Goal: Use online tool/utility

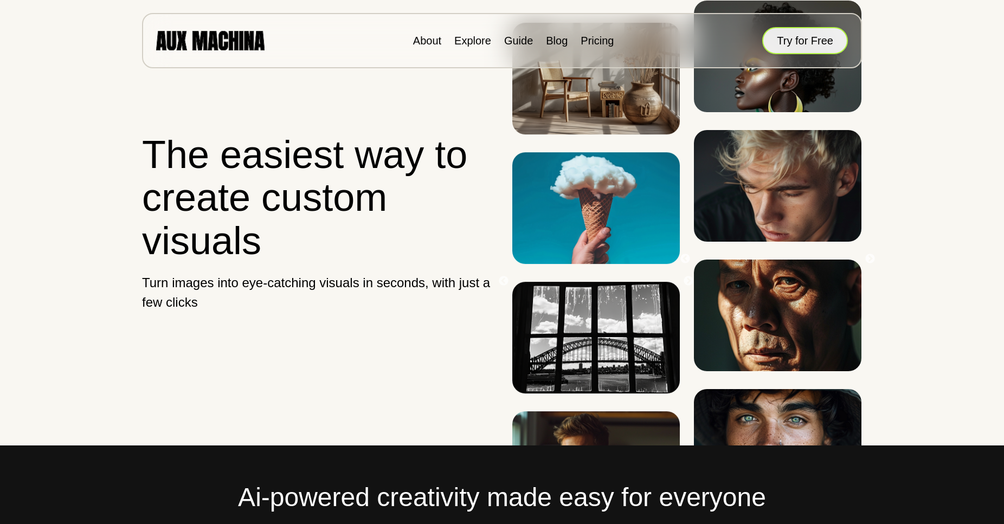
click at [808, 41] on button "Try for Free" at bounding box center [806, 40] width 86 height 27
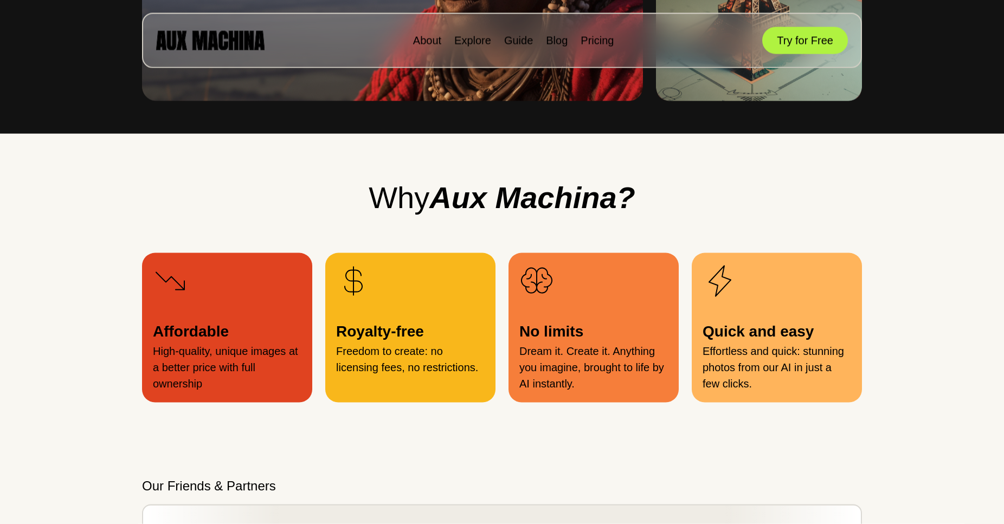
scroll to position [1106, 0]
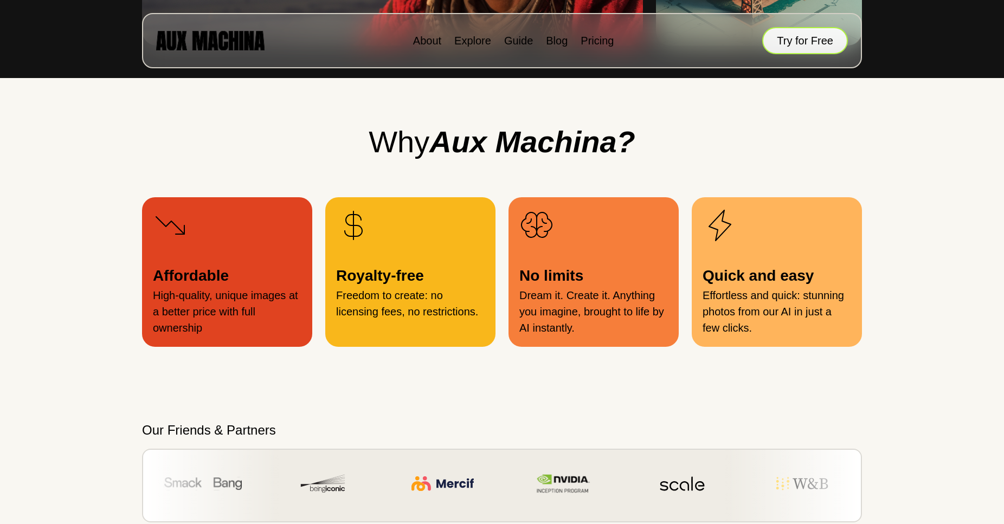
click at [802, 38] on button "Try for Free" at bounding box center [806, 40] width 86 height 27
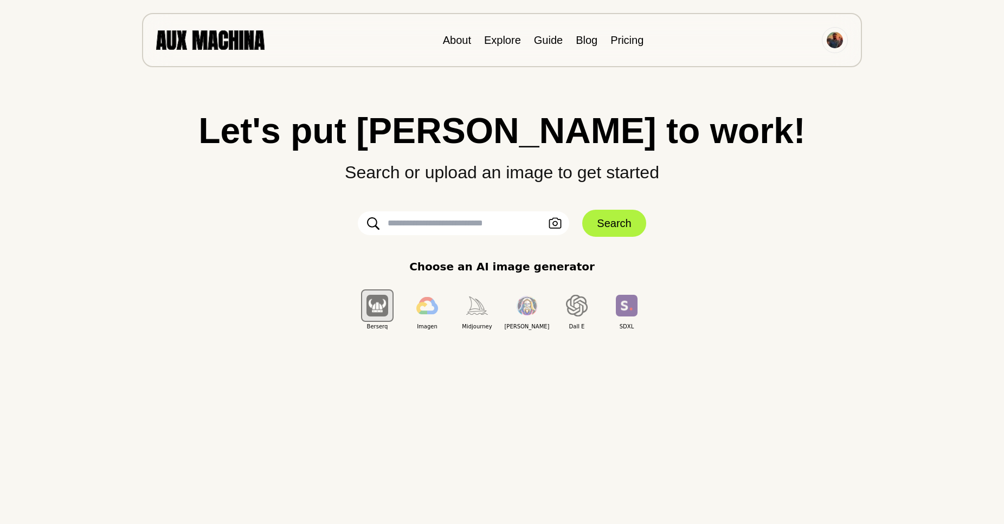
click at [735, 229] on div "Let's put Ai to work! Search or upload an image to get started Upload an Image …" at bounding box center [502, 222] width 961 height 218
click at [457, 223] on input "text" at bounding box center [464, 224] width 212 height 24
click at [397, 226] on input "**********" at bounding box center [464, 224] width 212 height 24
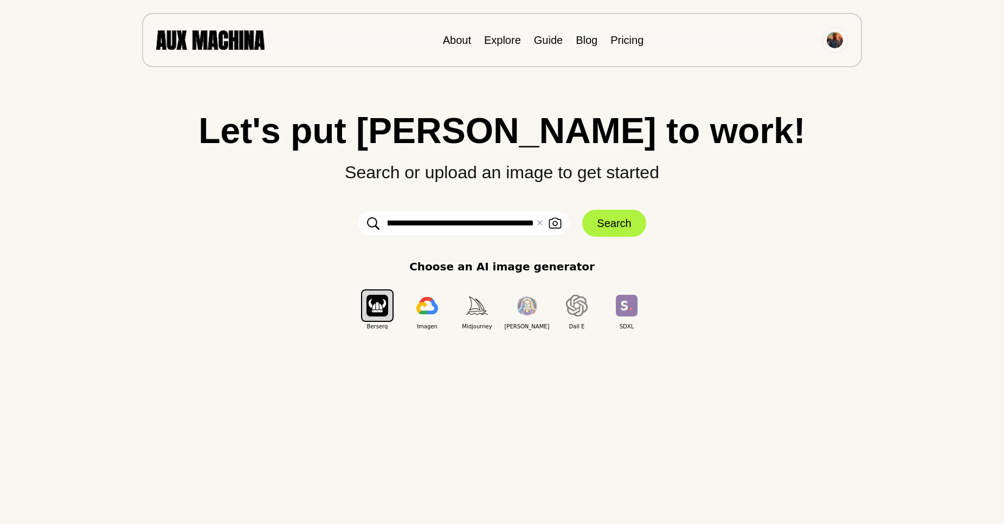
click at [397, 226] on input "**********" at bounding box center [464, 224] width 212 height 24
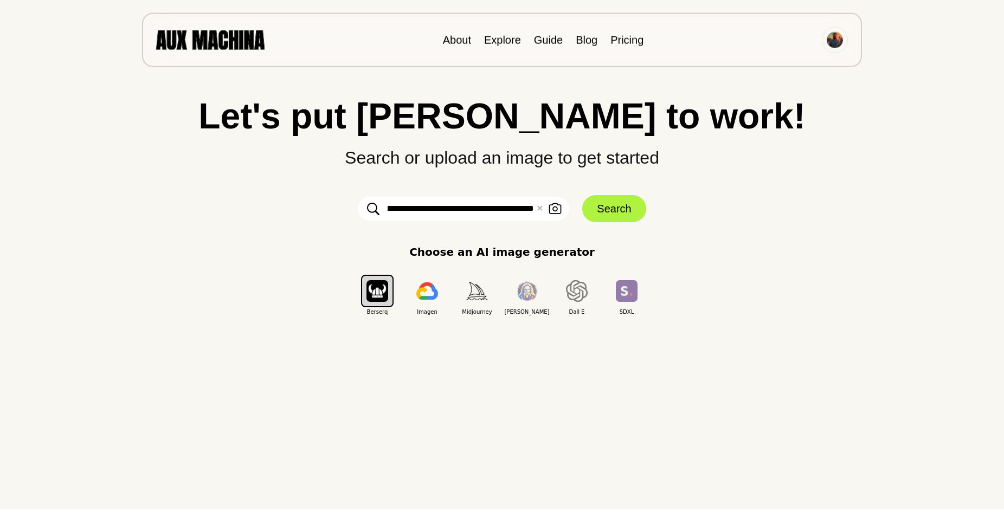
scroll to position [0, 0]
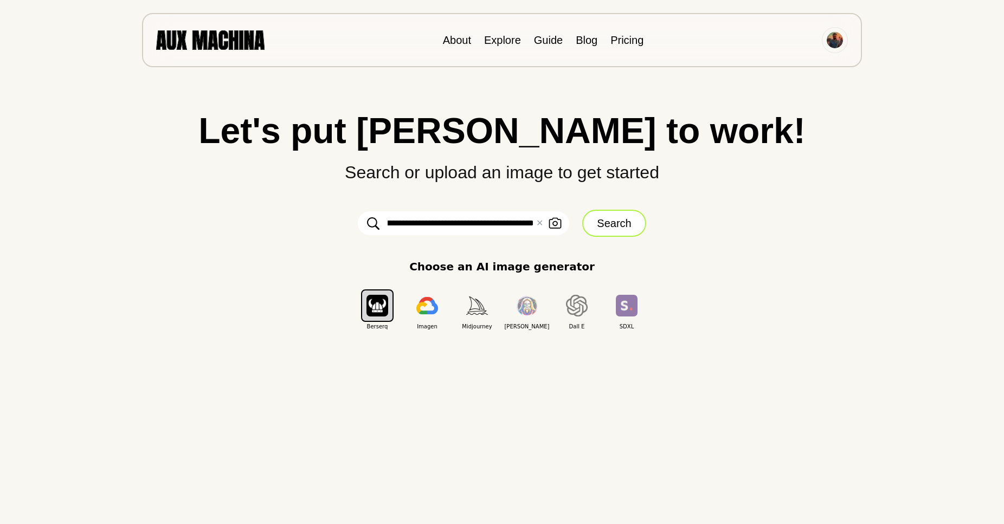
type input "**********"
click at [608, 220] on button "Search" at bounding box center [613, 223] width 63 height 27
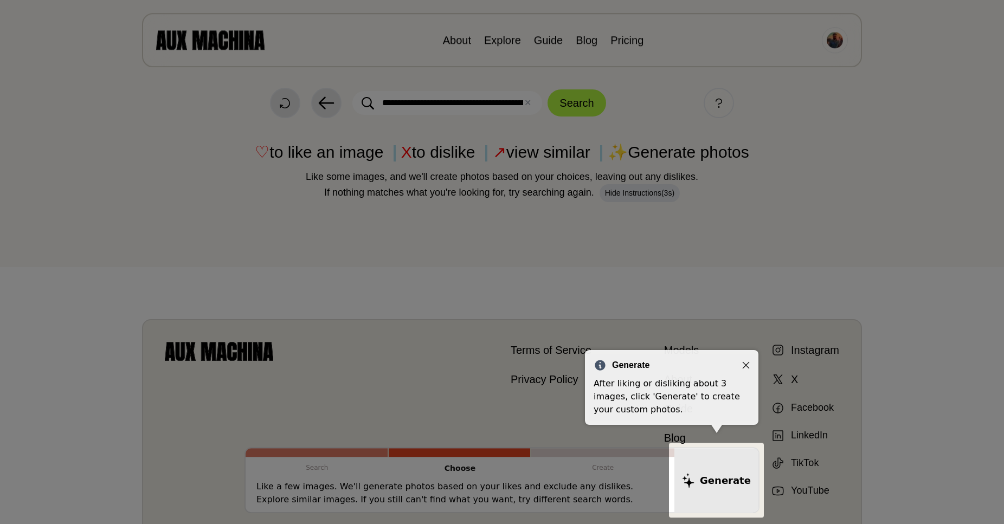
scroll to position [124, 0]
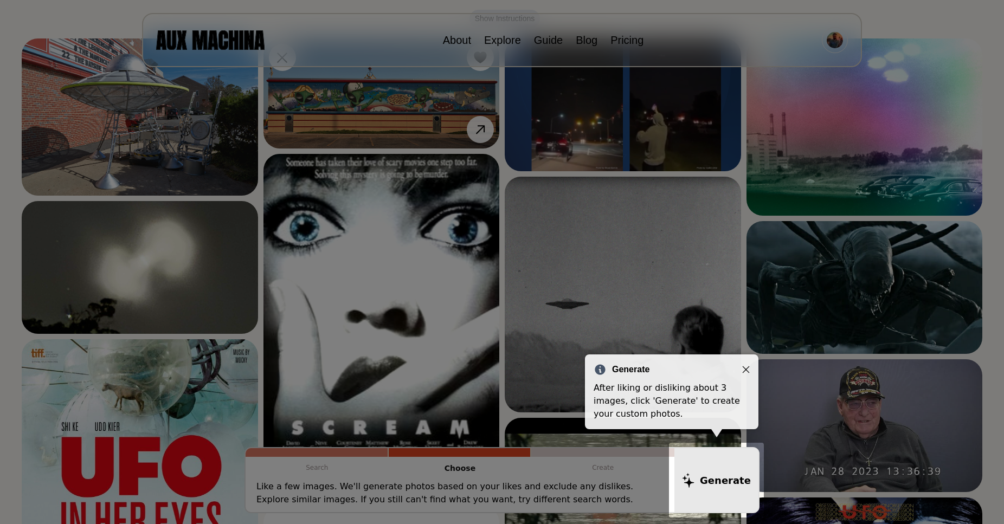
click at [748, 369] on icon "Close" at bounding box center [746, 370] width 8 height 8
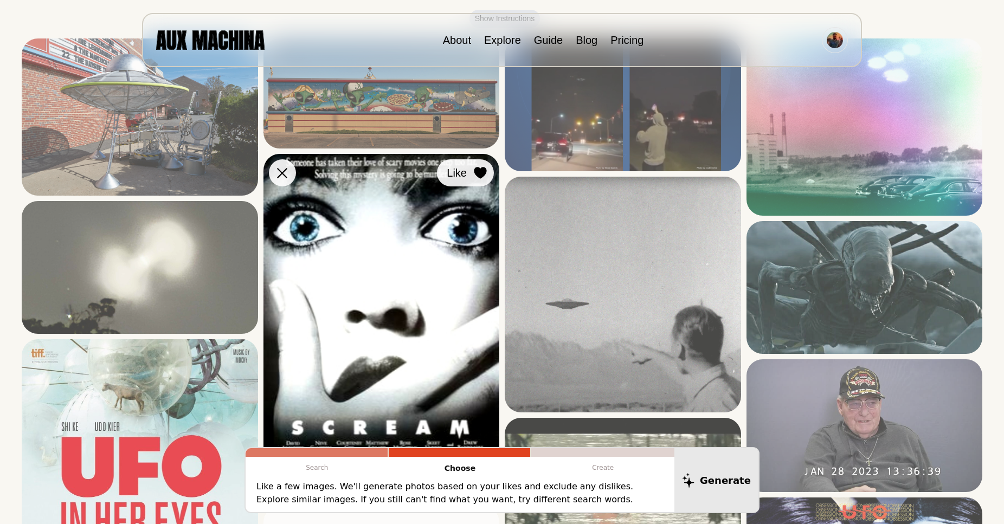
click at [478, 173] on icon at bounding box center [480, 173] width 12 height 12
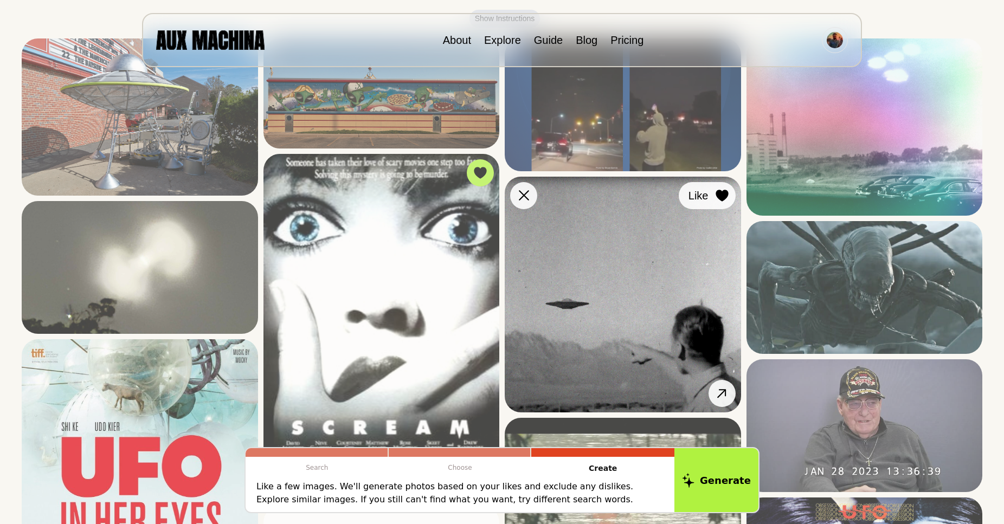
click at [722, 197] on icon at bounding box center [722, 196] width 12 height 12
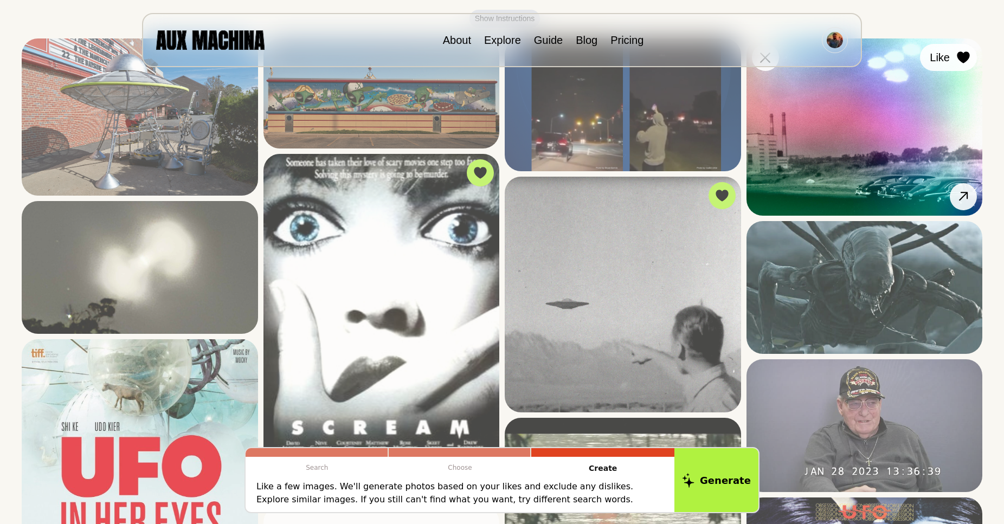
click at [960, 60] on icon at bounding box center [963, 58] width 12 height 12
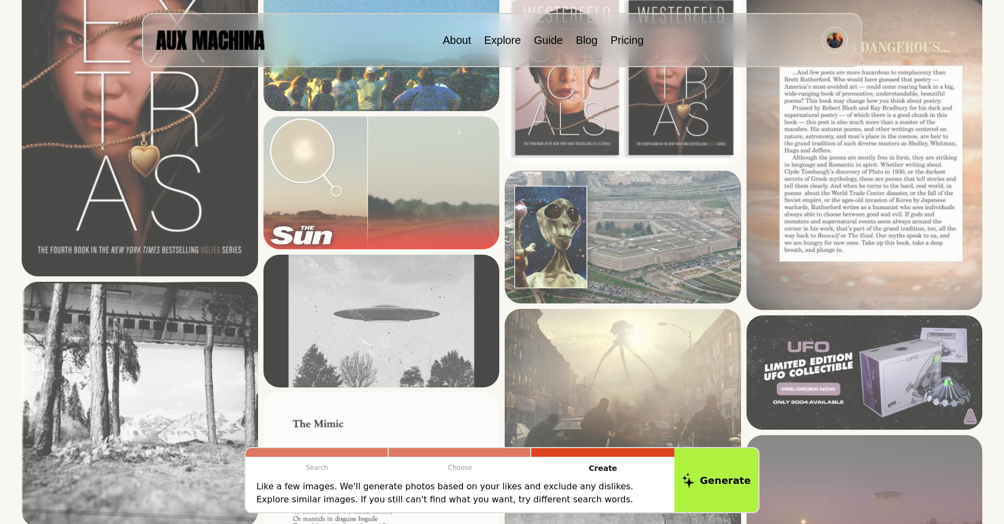
scroll to position [1414, 0]
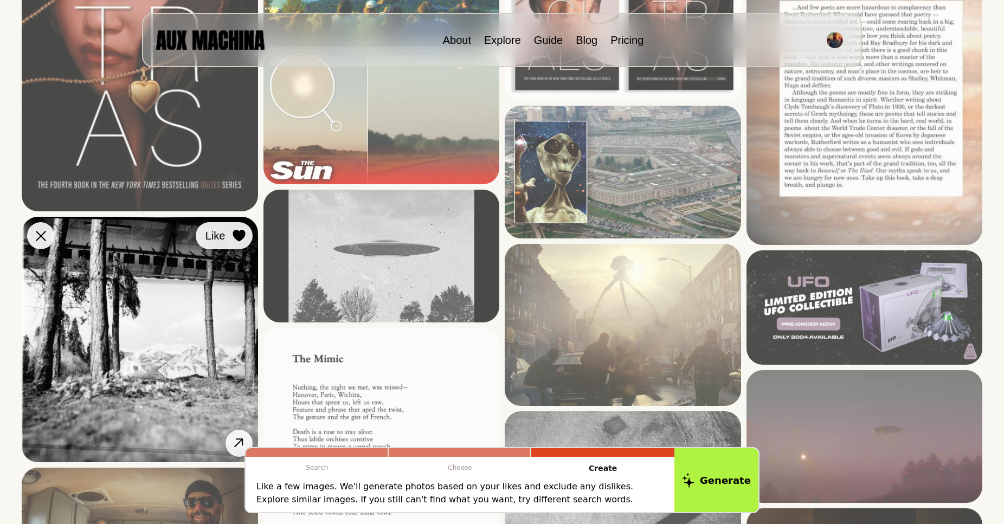
click at [238, 235] on icon at bounding box center [239, 236] width 12 height 12
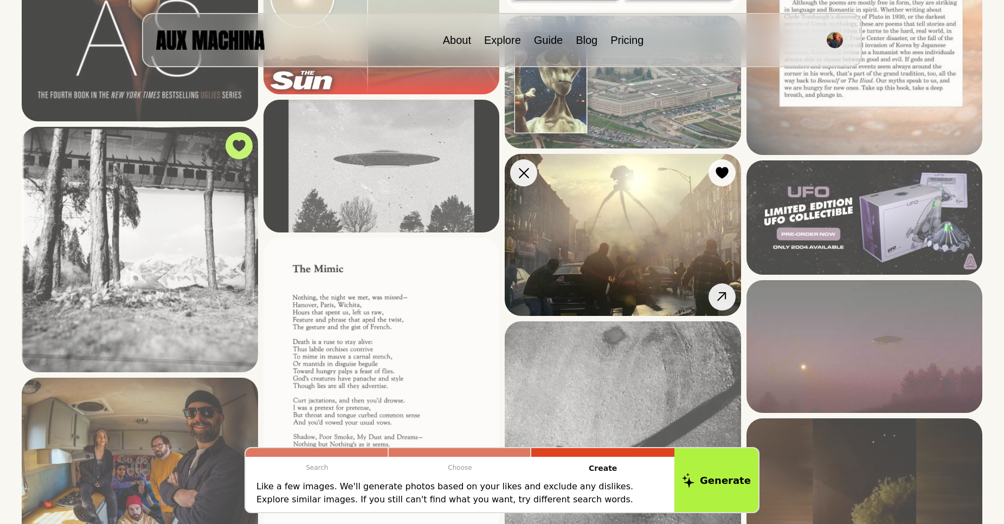
scroll to position [1599, 0]
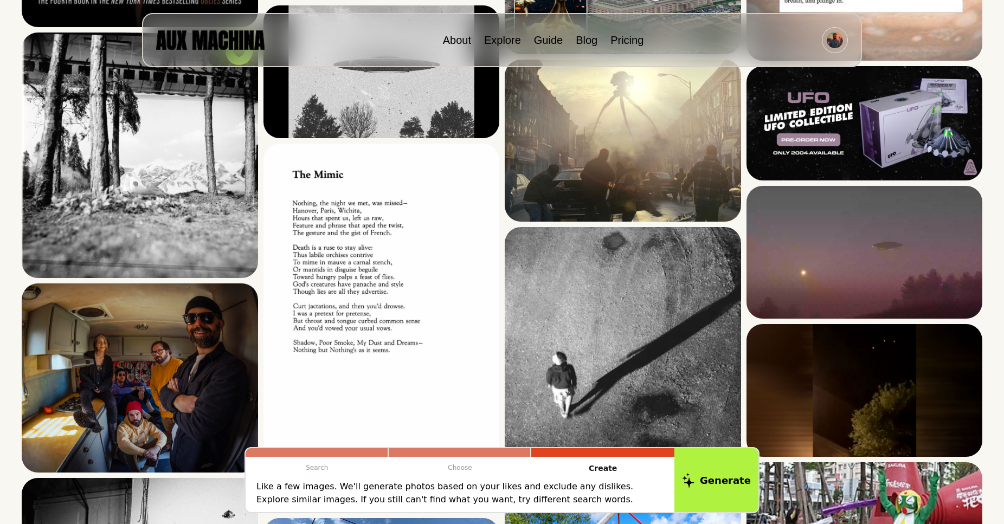
click at [482, 491] on p "Like a few images. We'll generate photos based on your likes and exclude any di…" at bounding box center [460, 494] width 407 height 26
click at [479, 488] on p "Like a few images. We'll generate photos based on your likes and exclude any di…" at bounding box center [460, 494] width 407 height 26
click at [481, 489] on p "Like a few images. We'll generate photos based on your likes and exclude any di…" at bounding box center [460, 494] width 407 height 26
click at [479, 488] on p "Like a few images. We'll generate photos based on your likes and exclude any di…" at bounding box center [460, 494] width 407 height 26
click at [709, 482] on button "Generate" at bounding box center [716, 480] width 88 height 67
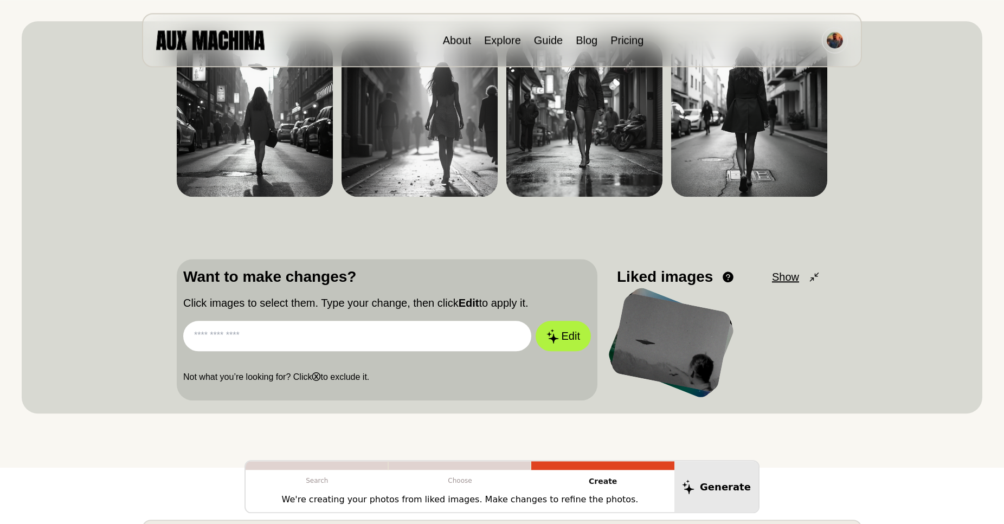
scroll to position [184, 0]
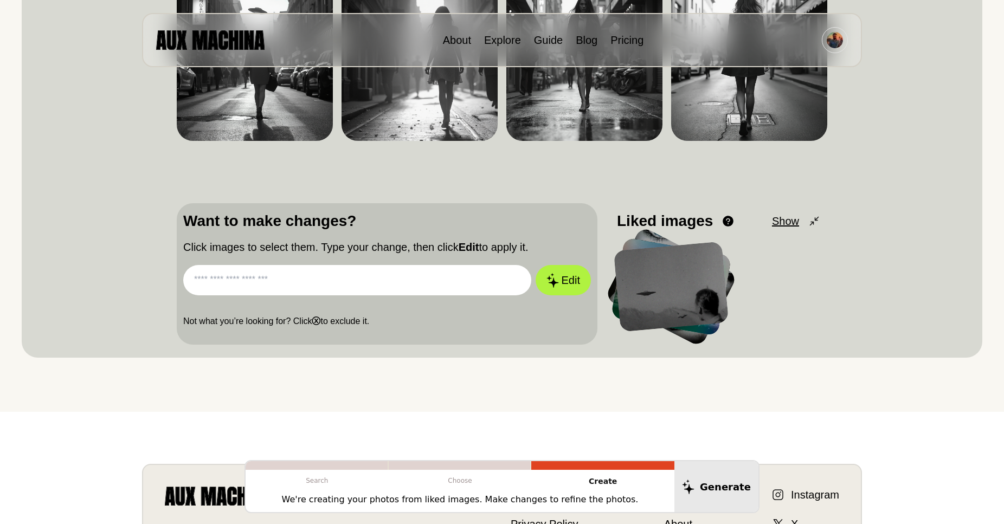
click at [301, 276] on input "text" at bounding box center [357, 280] width 348 height 30
click at [839, 41] on img at bounding box center [835, 40] width 16 height 16
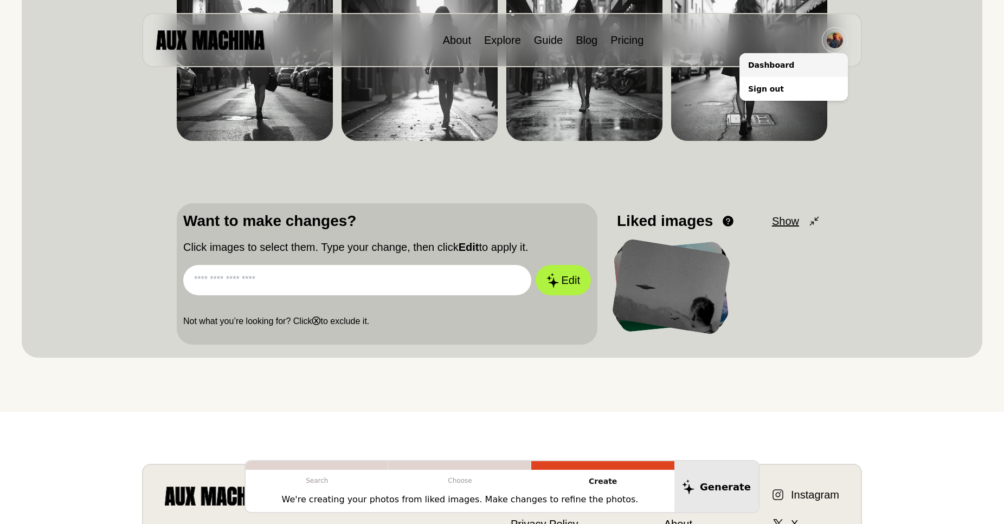
click at [780, 66] on li "Dashboard" at bounding box center [794, 65] width 108 height 24
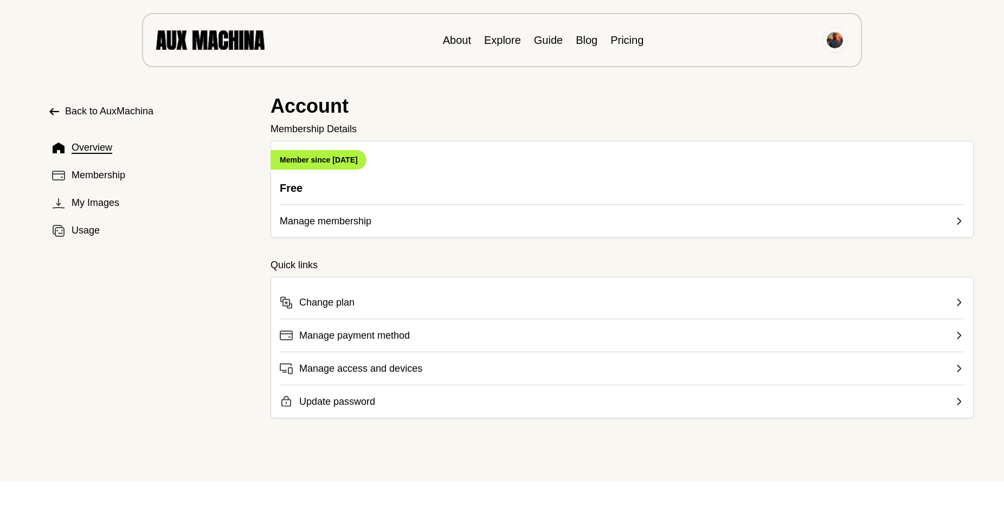
click at [181, 374] on div "Back to AuxMachina Overview Membership My Images Usage" at bounding box center [142, 257] width 240 height 341
click at [378, 369] on span "Manage access and devices" at bounding box center [360, 368] width 123 height 15
click at [350, 401] on span "Update password" at bounding box center [337, 401] width 76 height 15
click at [348, 304] on span "Change plan" at bounding box center [326, 302] width 55 height 15
